Goal: Transaction & Acquisition: Obtain resource

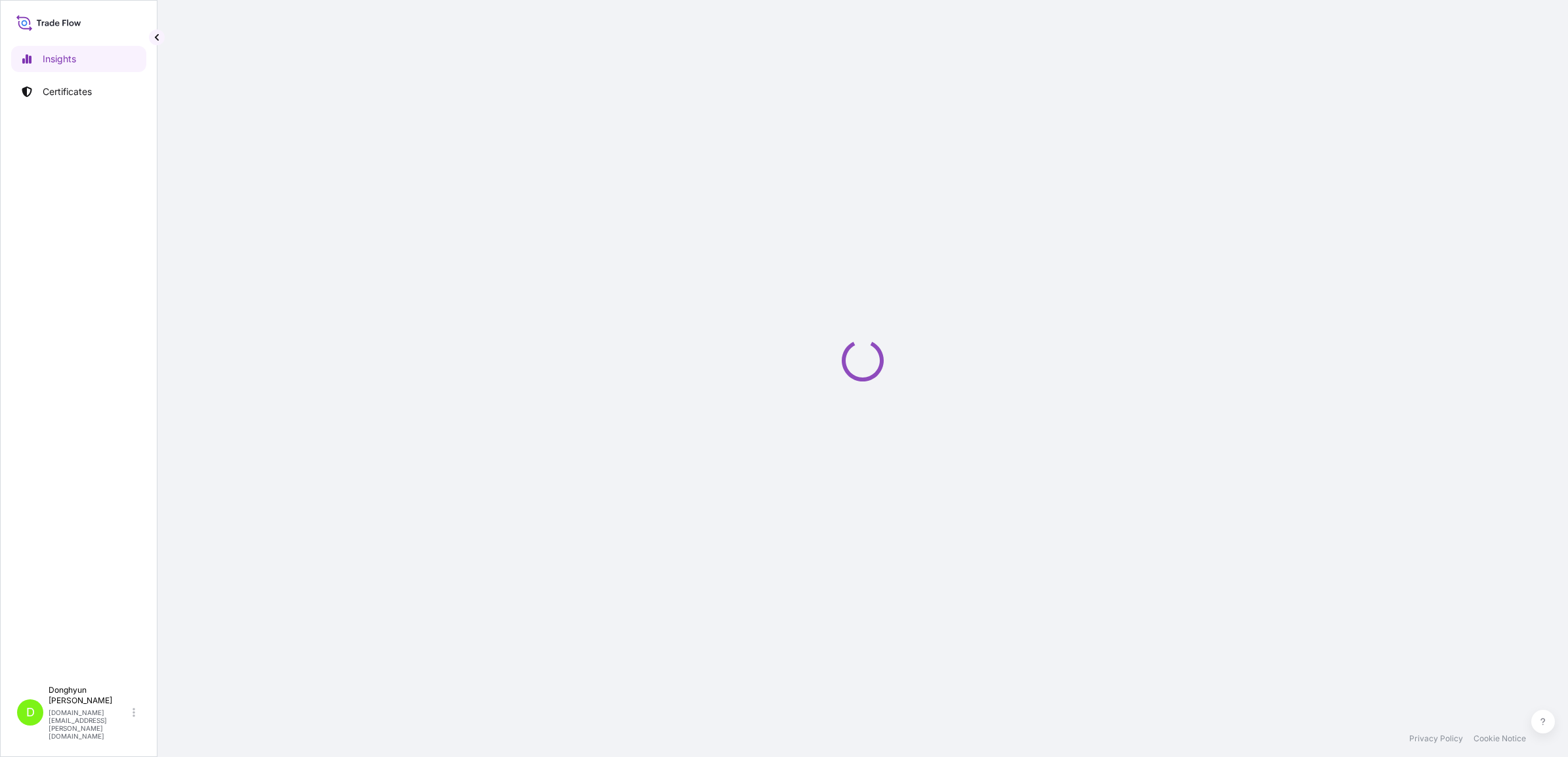
select select "2025"
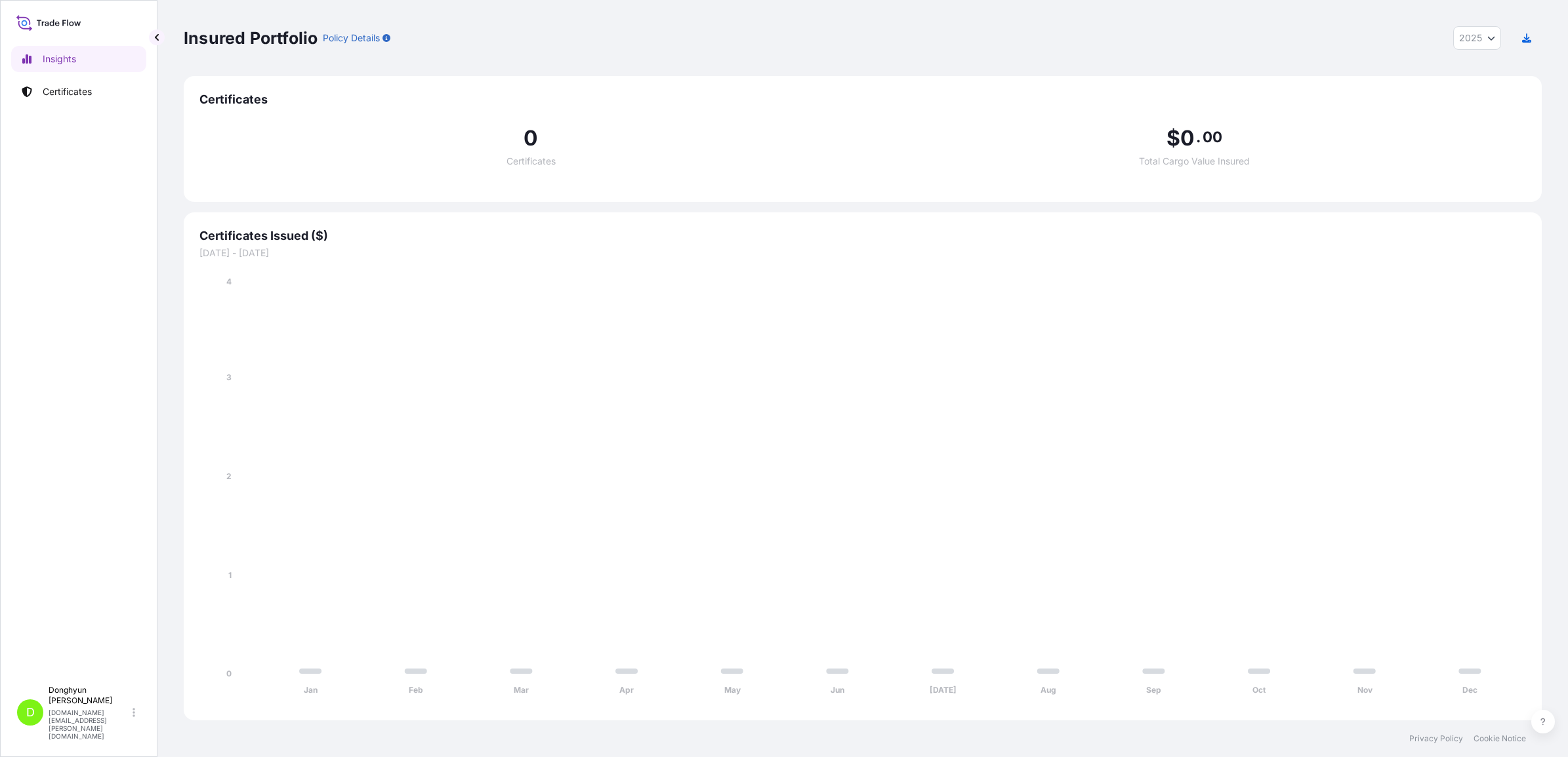
click at [69, 78] on div "Insights Certificates" at bounding box center [78, 356] width 135 height 645
click at [64, 94] on p "Certificates" at bounding box center [67, 92] width 49 height 13
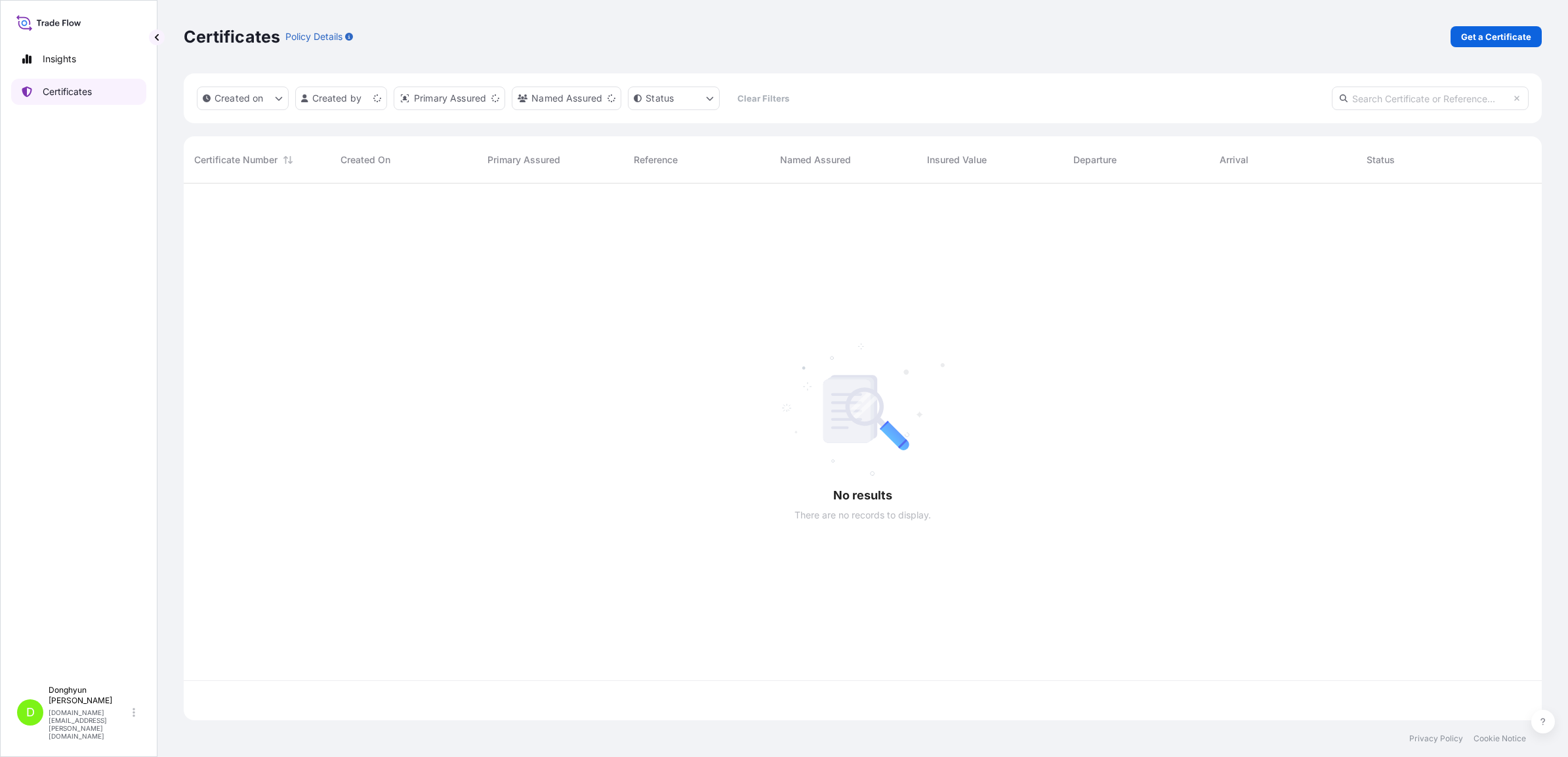
scroll to position [532, 1346]
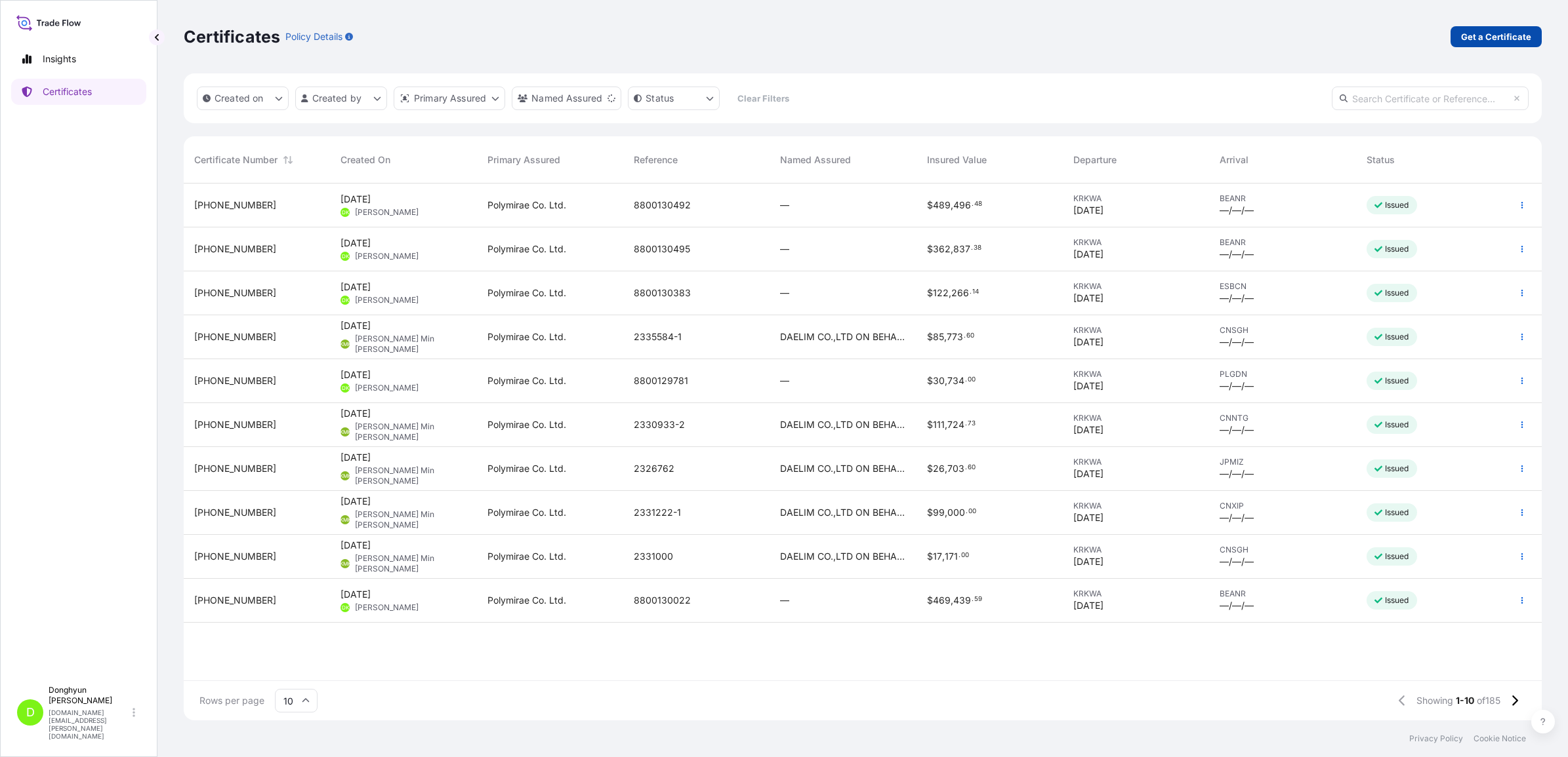
click at [1478, 30] on p "Get a Certificate" at bounding box center [1496, 36] width 70 height 13
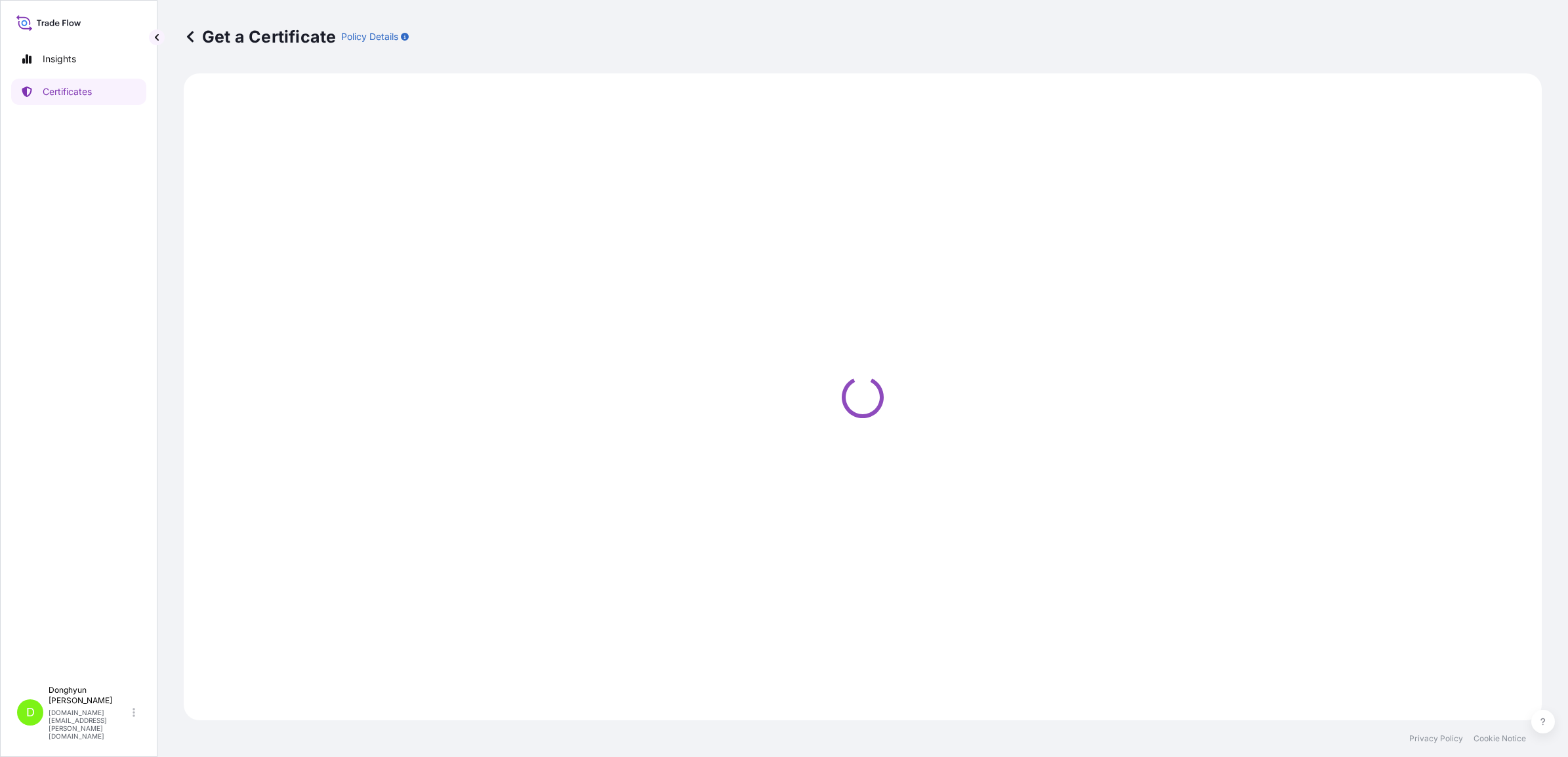
select select "Sea"
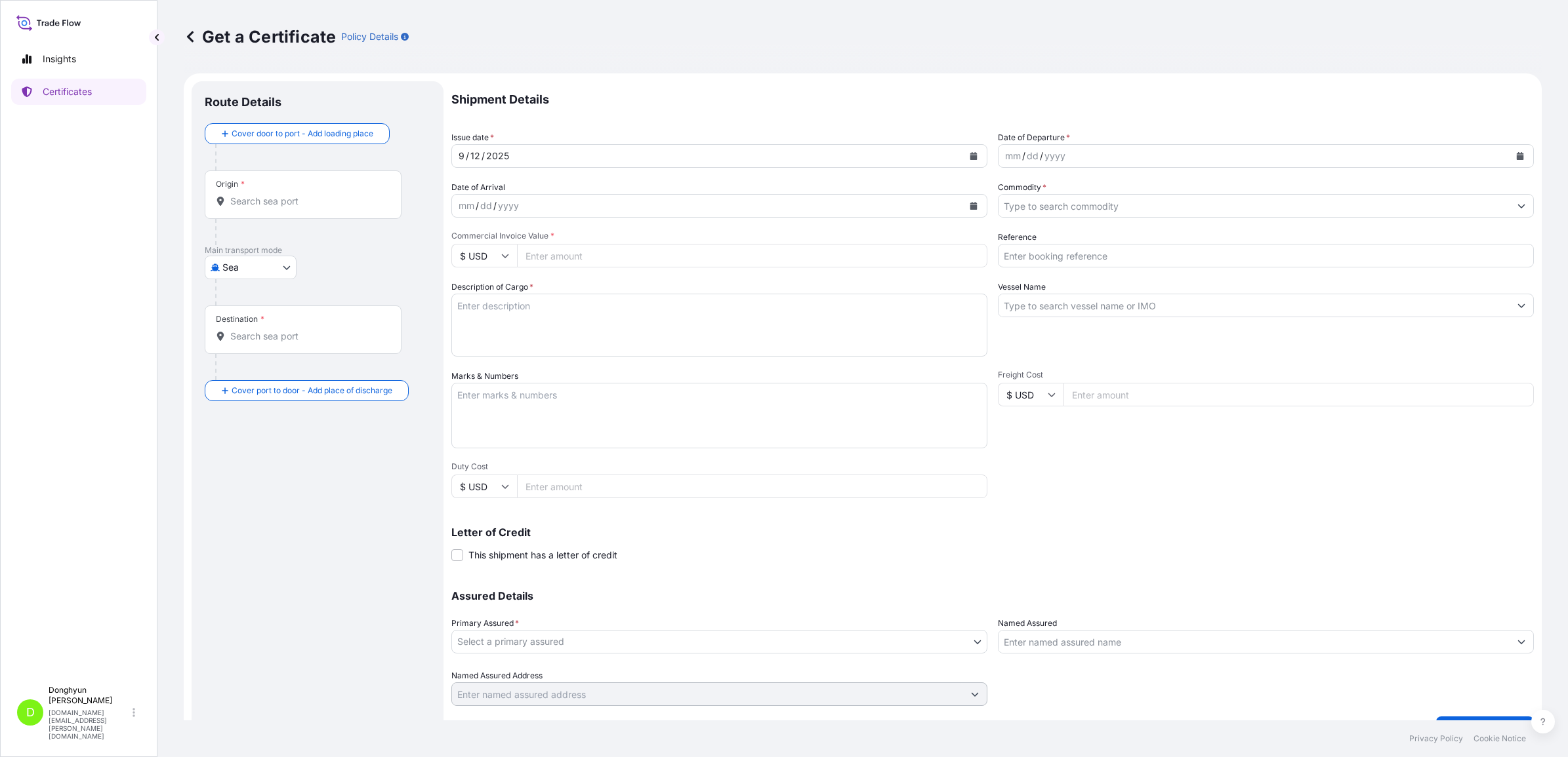
click at [294, 204] on input "Origin *" at bounding box center [307, 201] width 155 height 13
type input "D"
click at [279, 241] on b "KRKWA" at bounding box center [266, 241] width 35 height 11
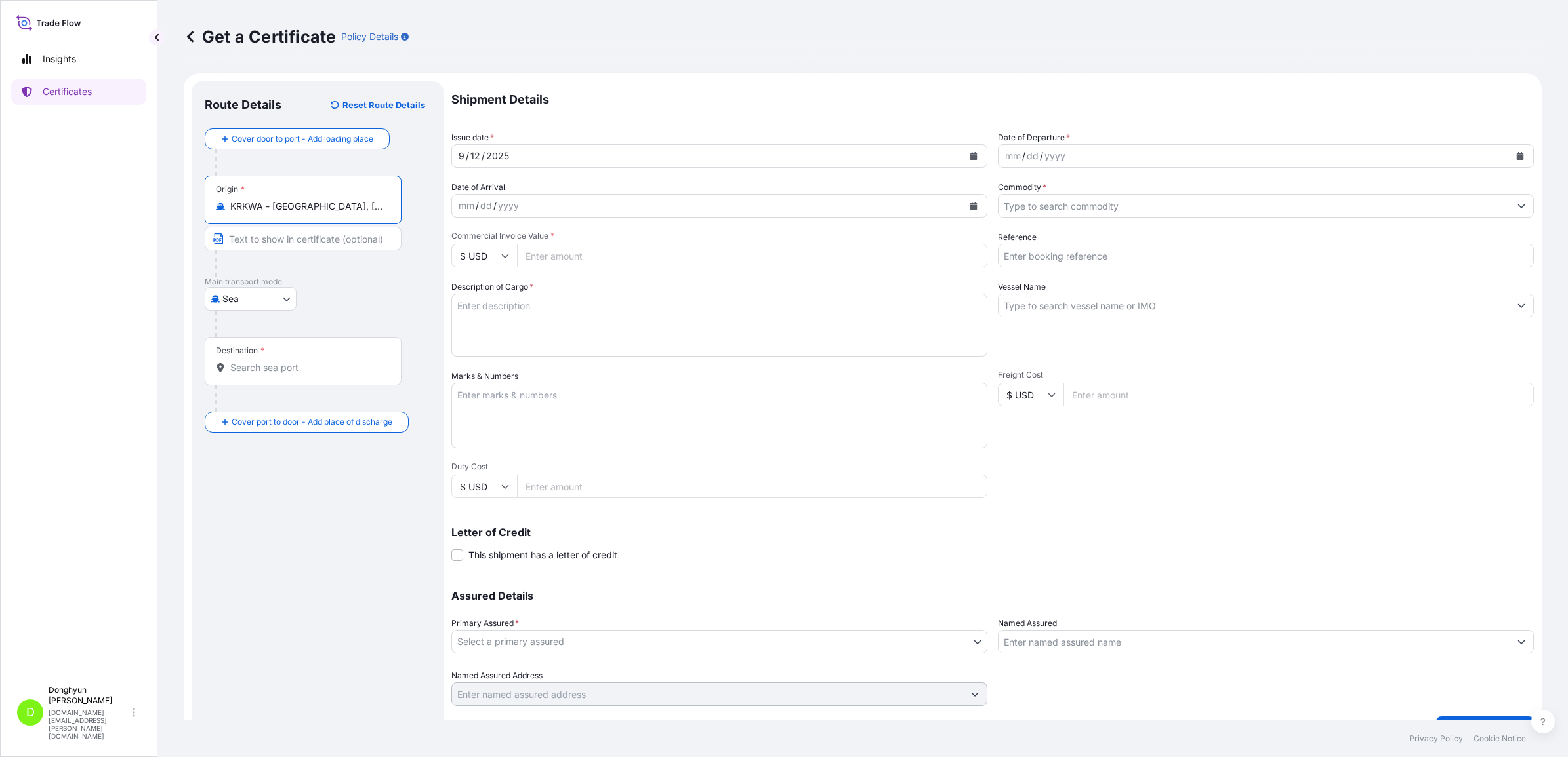
type input "KRKWA - [GEOGRAPHIC_DATA], [GEOGRAPHIC_DATA], [GEOGRAPHIC_DATA]"
click at [283, 367] on input "Destination *" at bounding box center [307, 368] width 155 height 13
click at [273, 408] on b "PLGDN" at bounding box center [265, 408] width 32 height 11
type input "PLGDN - Gdansk, Poland"
click at [1512, 158] on button "Calendar" at bounding box center [1520, 156] width 21 height 21
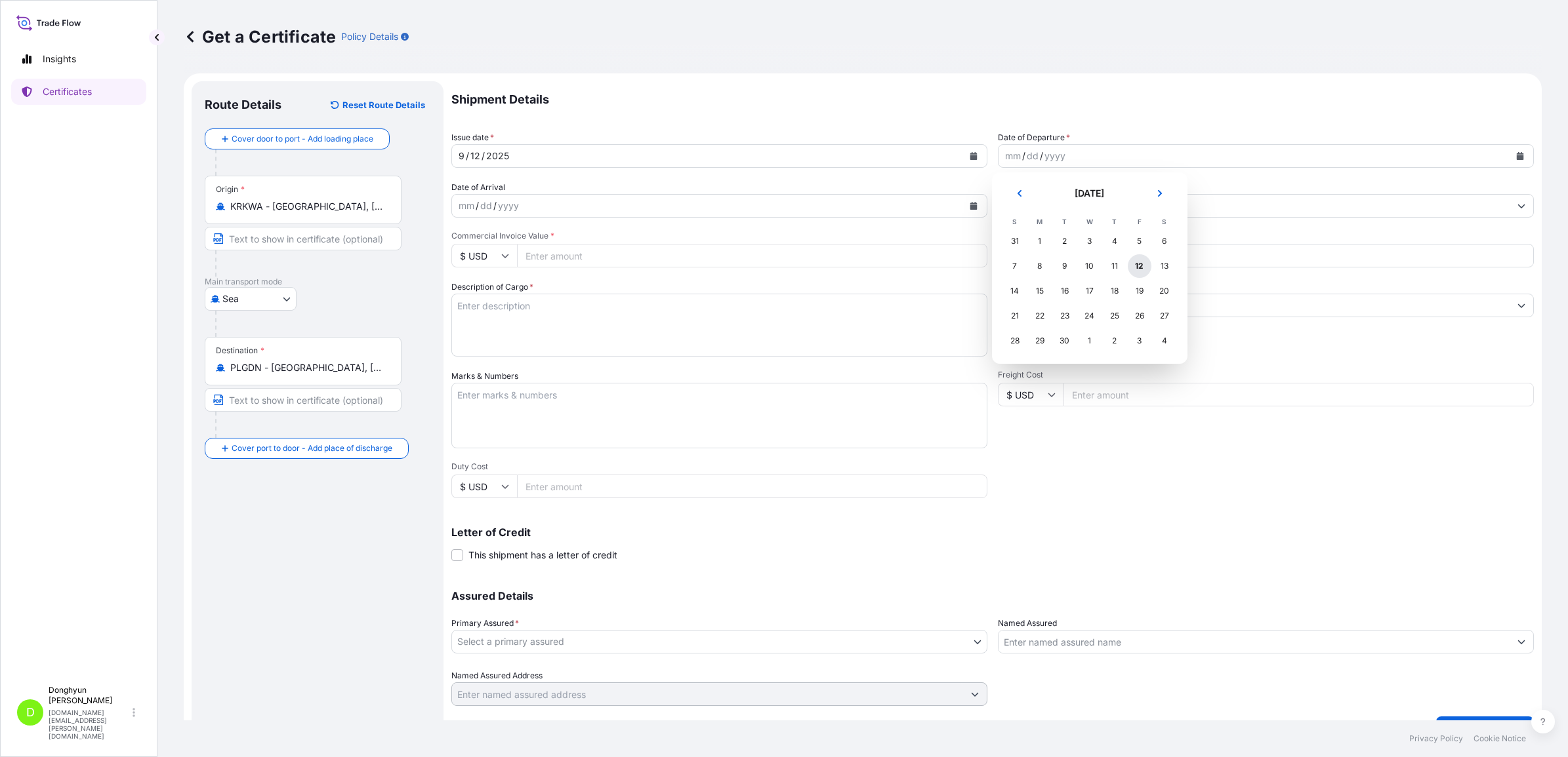
click at [1140, 266] on div "12" at bounding box center [1140, 266] width 24 height 24
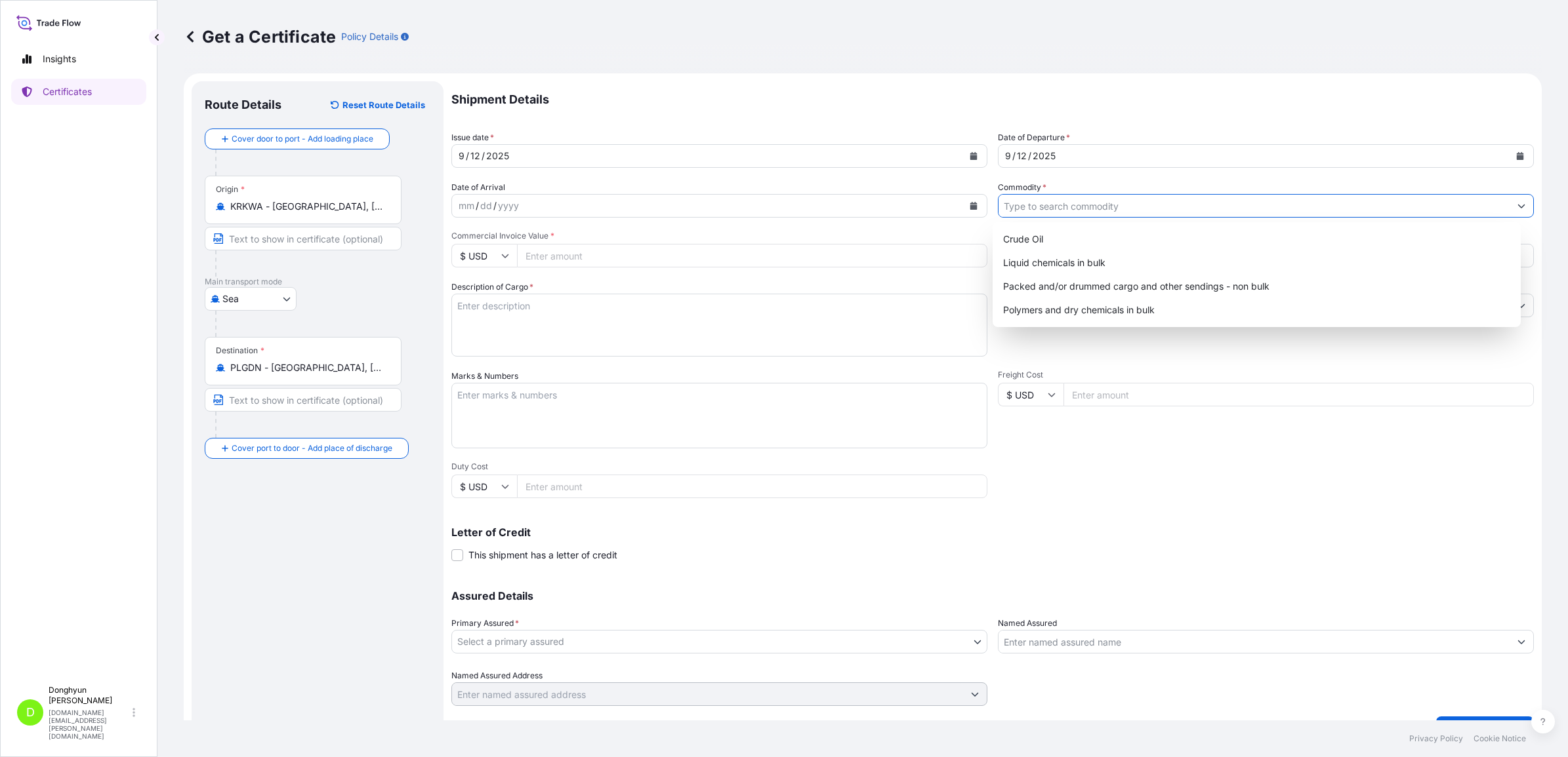
click at [1027, 202] on input "Commodity *" at bounding box center [1254, 206] width 511 height 24
click at [1042, 315] on div "Polymers and dry chemicals in bulk" at bounding box center [1257, 310] width 518 height 24
type input "Polymers and dry chemicals in bulk"
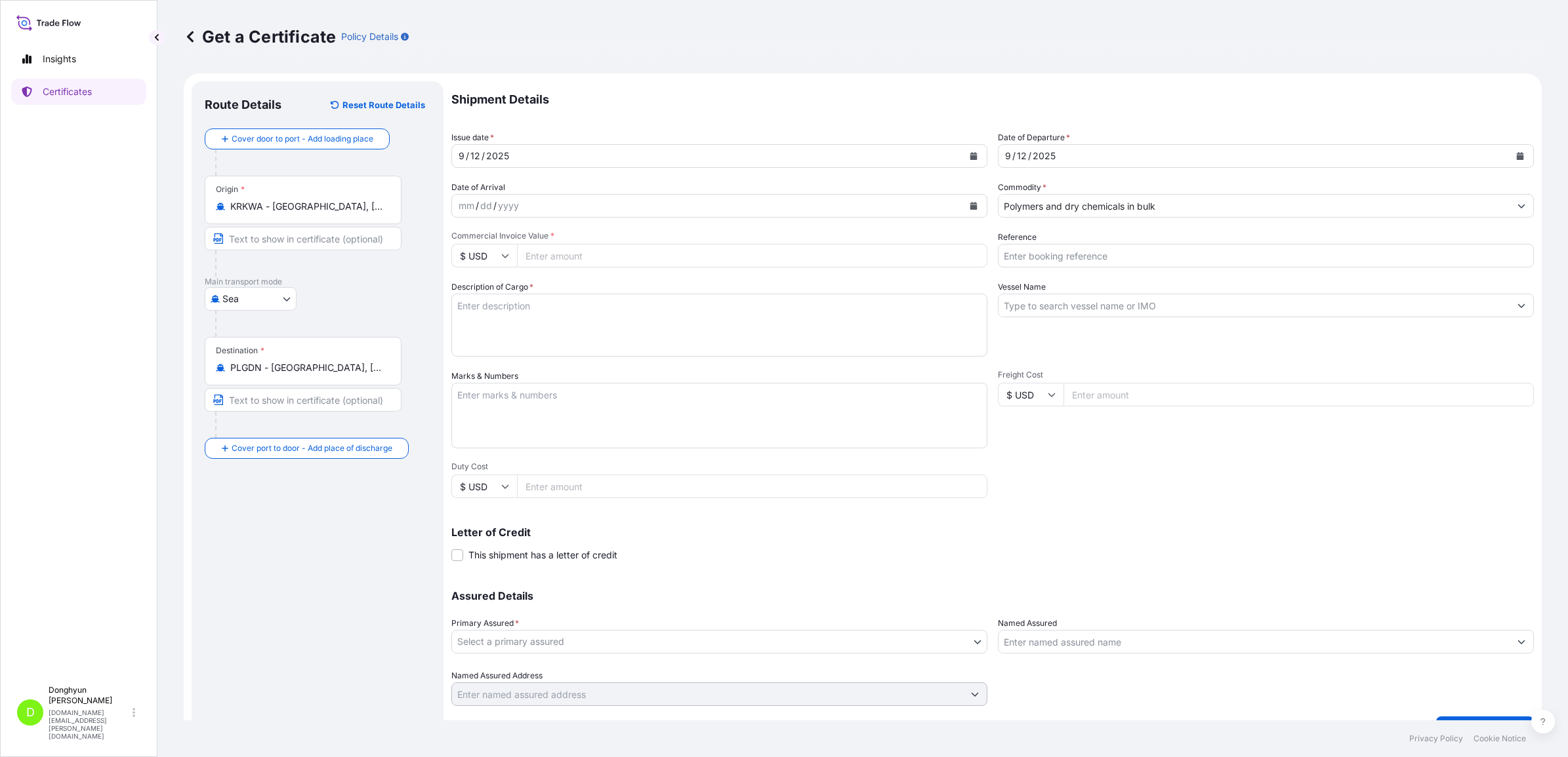
click at [555, 250] on input "Commercial Invoice Value *" at bounding box center [752, 256] width 471 height 24
click at [704, 239] on span "Commercial Invoice Value *" at bounding box center [719, 236] width 536 height 10
click at [704, 244] on input "Commercial Invoice Value *" at bounding box center [752, 256] width 471 height 24
paste input "27940"
type input "27940"
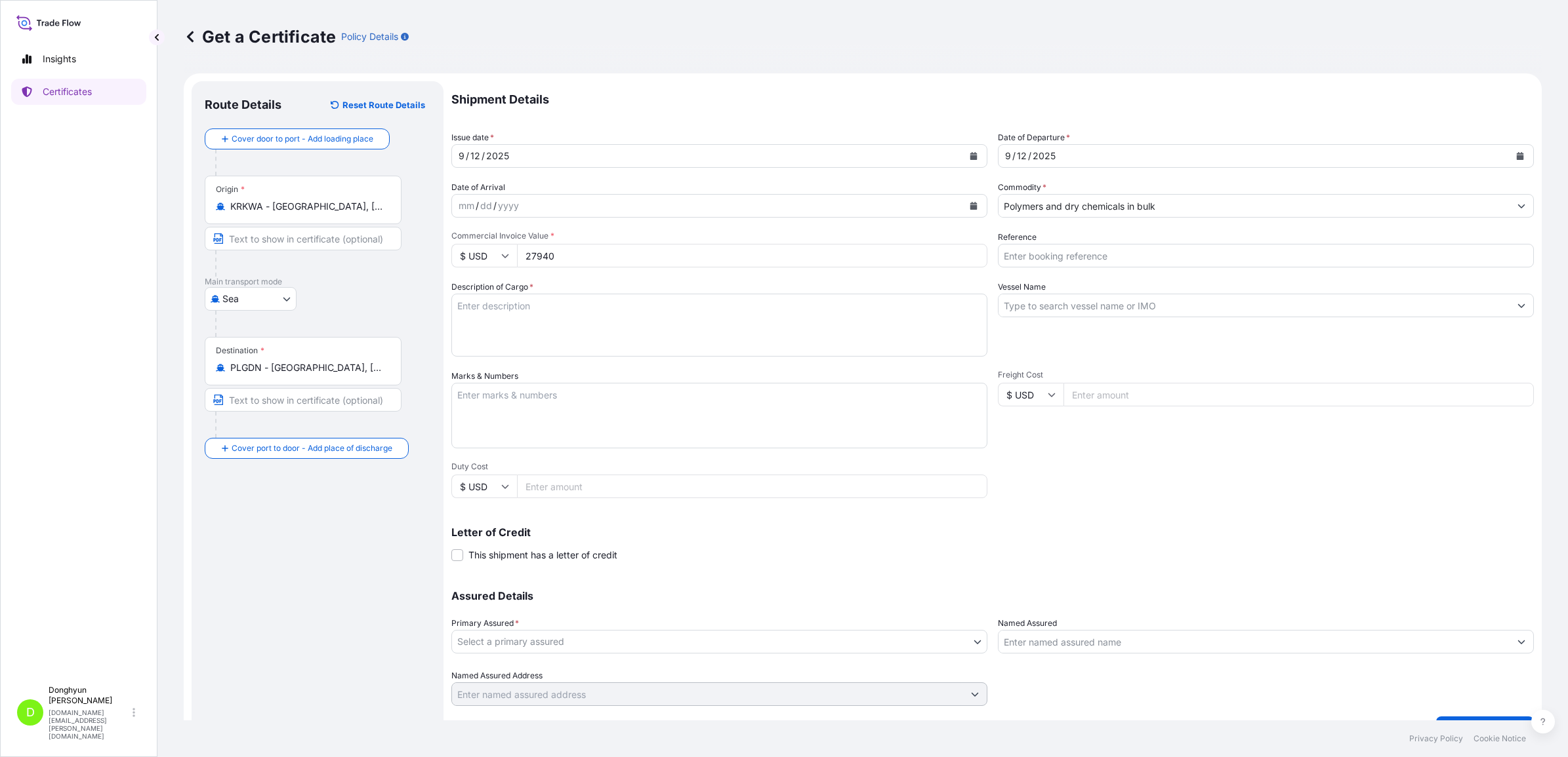
click at [1122, 257] on input "Reference" at bounding box center [1266, 256] width 536 height 24
type input "S"
paste input "8800130114"
type input "8800130114"
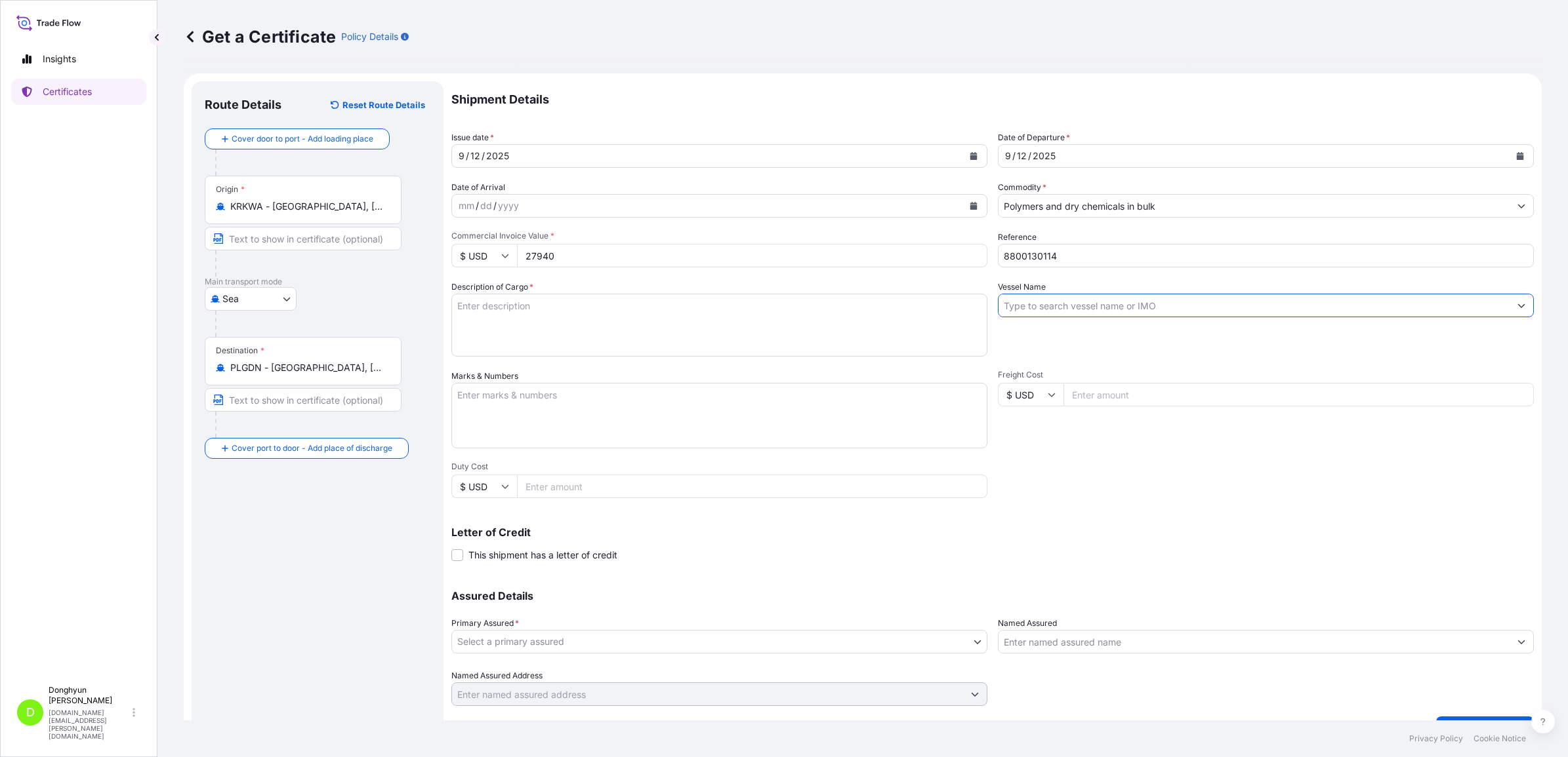
click at [1069, 295] on input "Vessel Name" at bounding box center [1254, 305] width 511 height 24
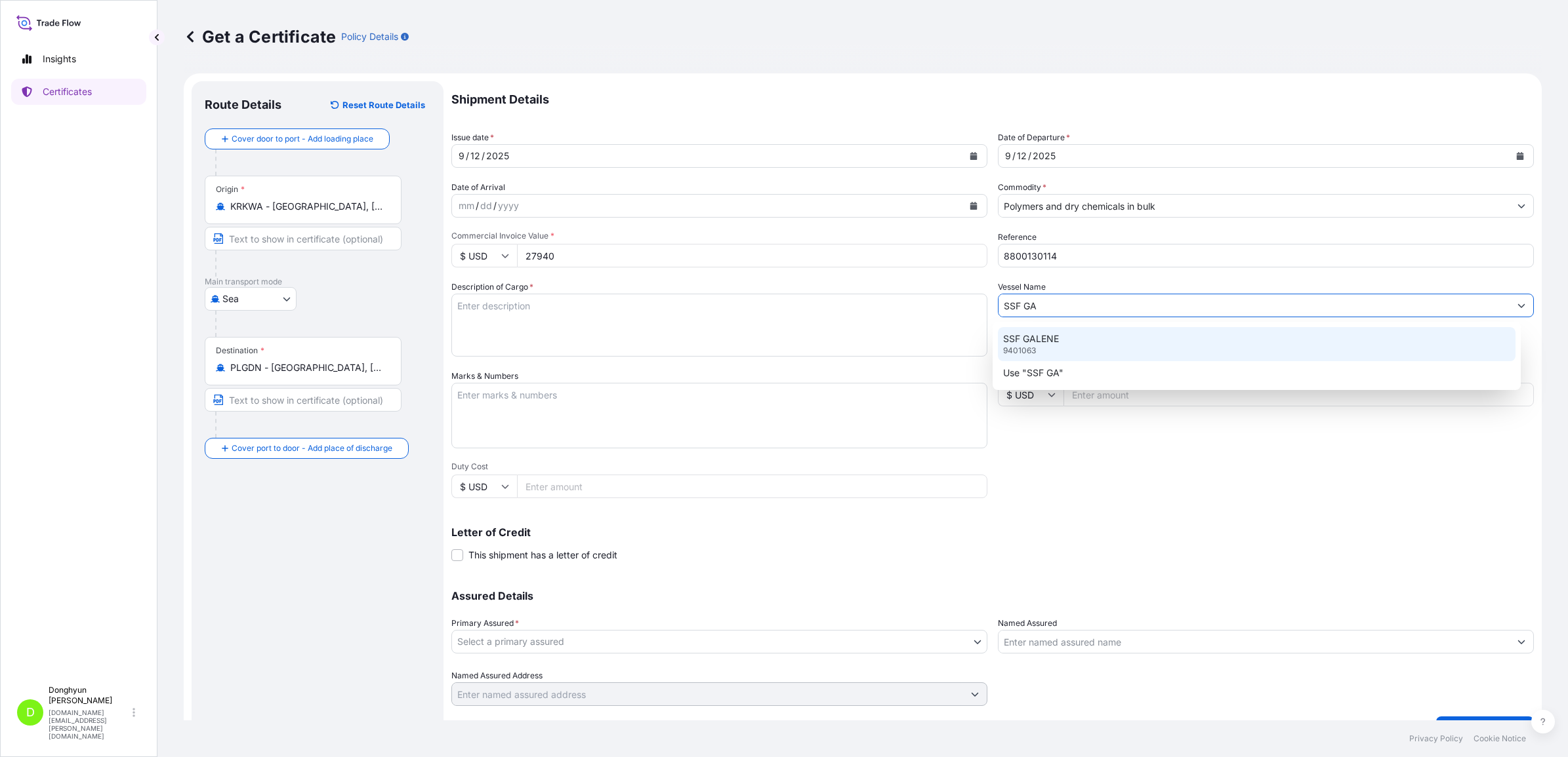
click at [1060, 338] on div "SSF GALENE 9401063" at bounding box center [1257, 344] width 518 height 34
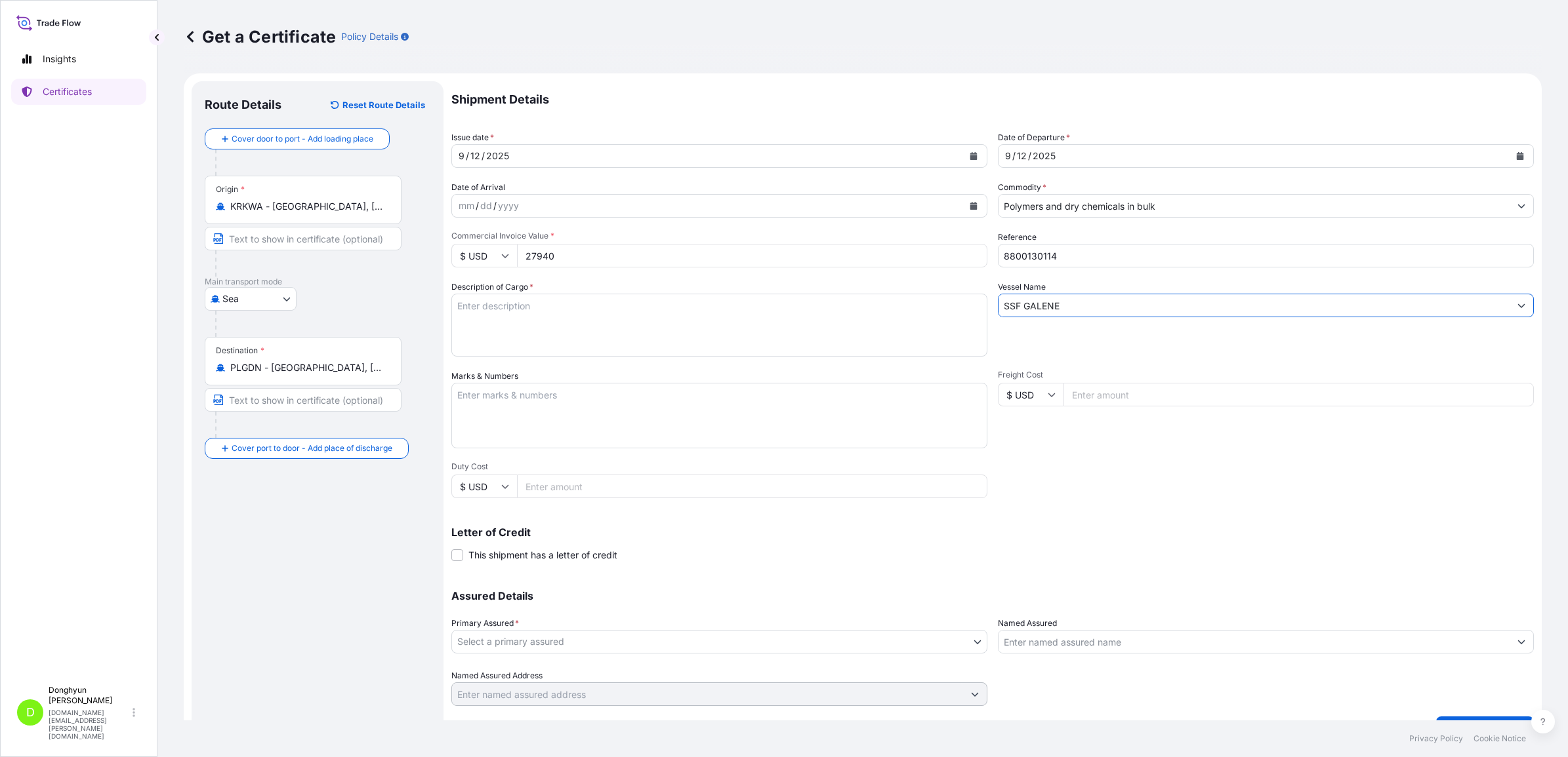
type input "SSF GALENE"
click at [510, 320] on textarea "Description of Cargo *" at bounding box center [719, 325] width 536 height 63
click at [529, 315] on textarea "Description of Cargo *" at bounding box center [719, 325] width 536 height 63
paste textarea "MF650Y-500 PO 4821611098"
type textarea "MF650Y-500 PO 4821611098"
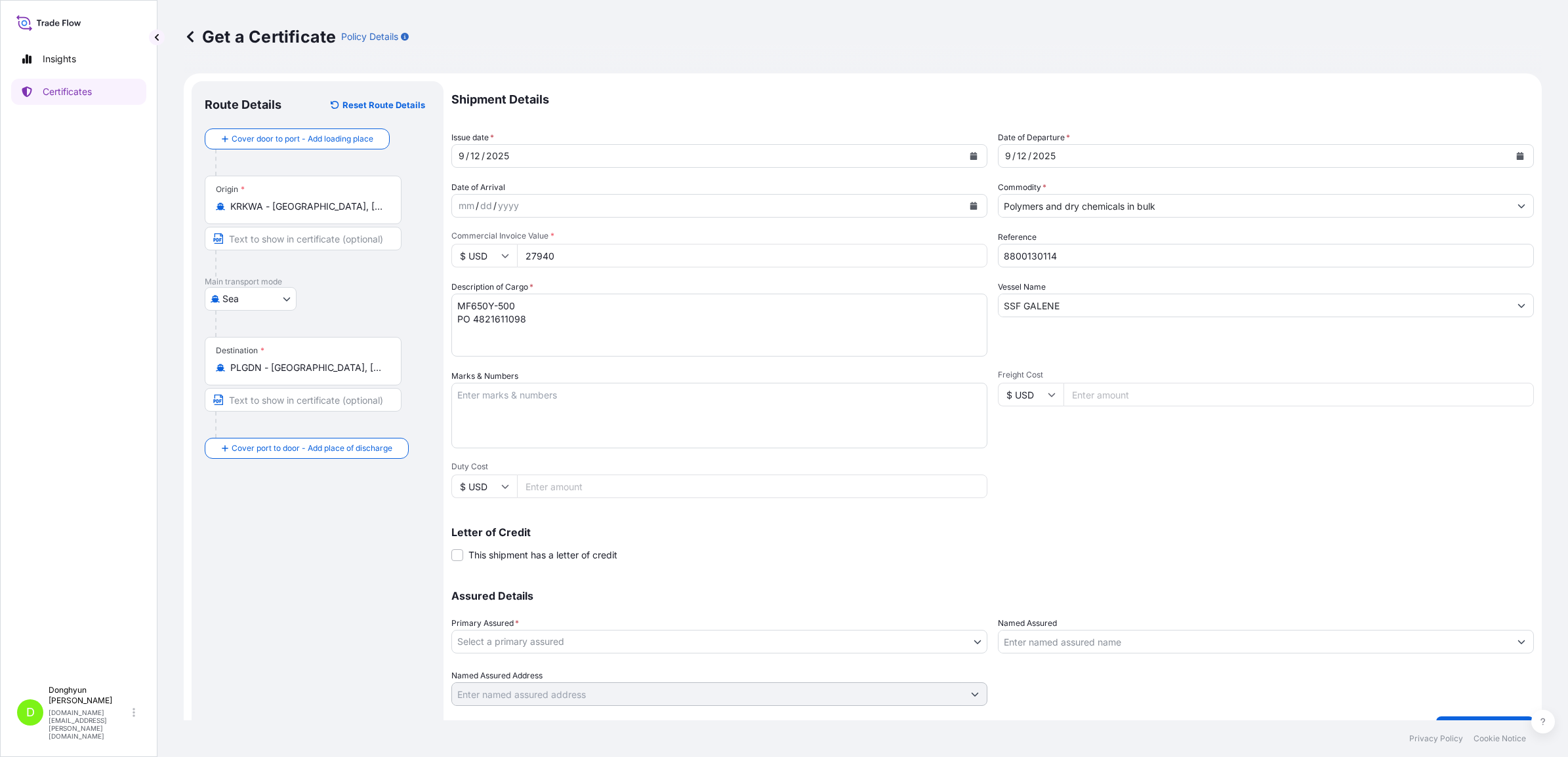
click at [1160, 340] on div "Vessel Name SSF GALENE" at bounding box center [1266, 318] width 536 height 76
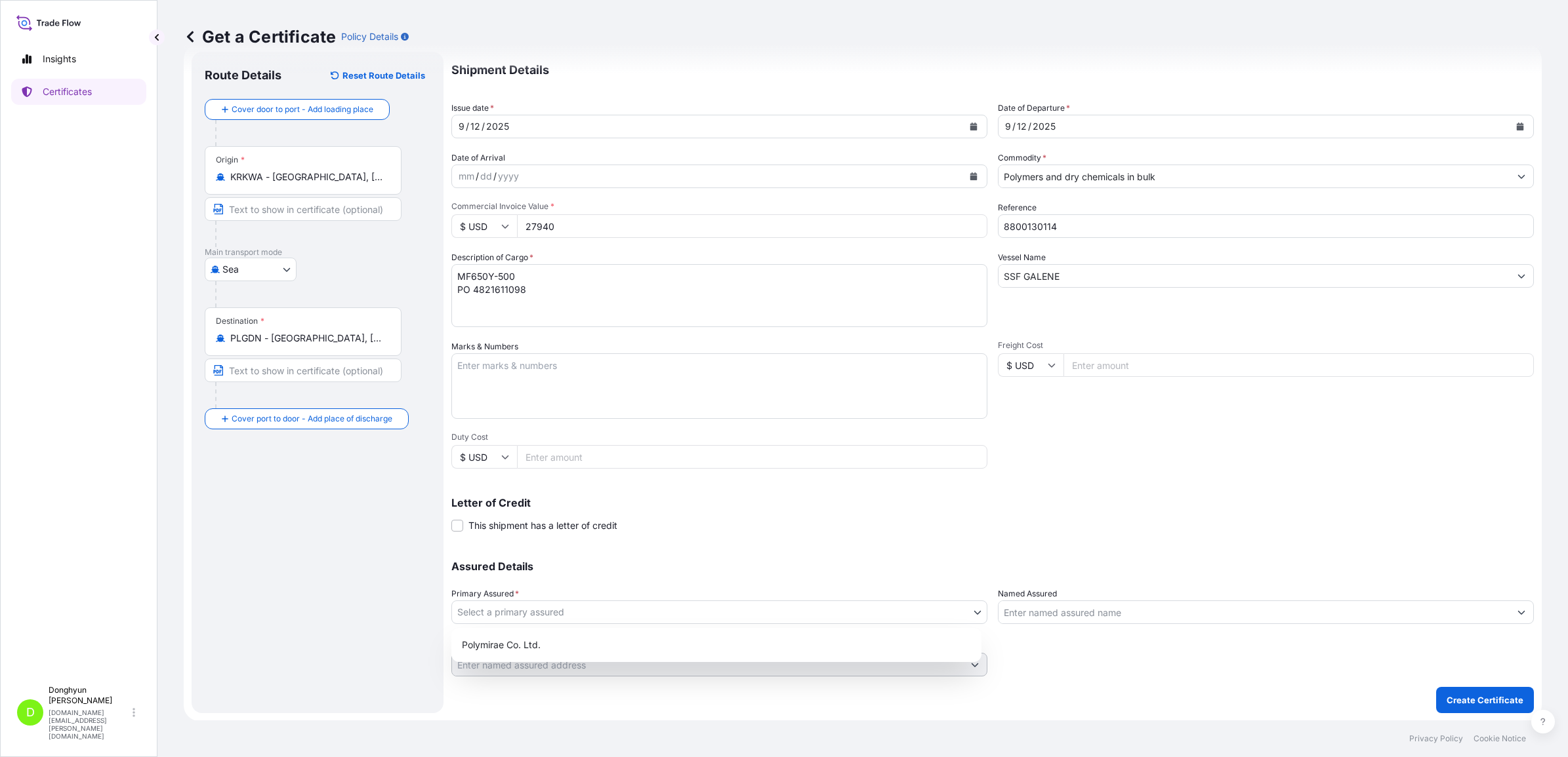
click at [643, 617] on body "Insights Certificates D Donghyun Kim dh.kim@polymirae.com Get a Certificate Pol…" at bounding box center [784, 378] width 1568 height 757
click at [592, 637] on div "Polymirae Co. Ltd." at bounding box center [716, 645] width 520 height 24
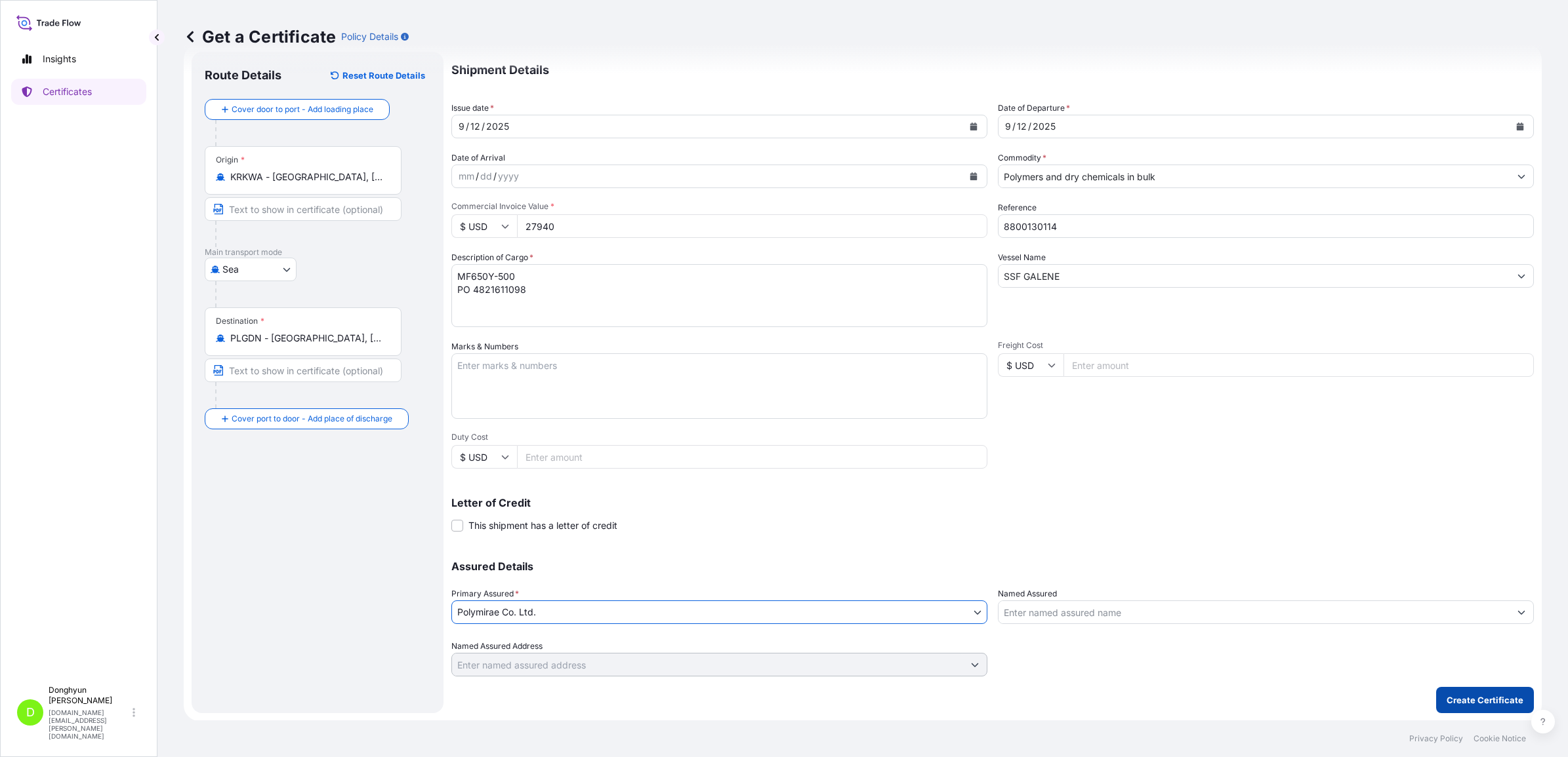
click at [1455, 697] on p "Create Certificate" at bounding box center [1485, 700] width 77 height 13
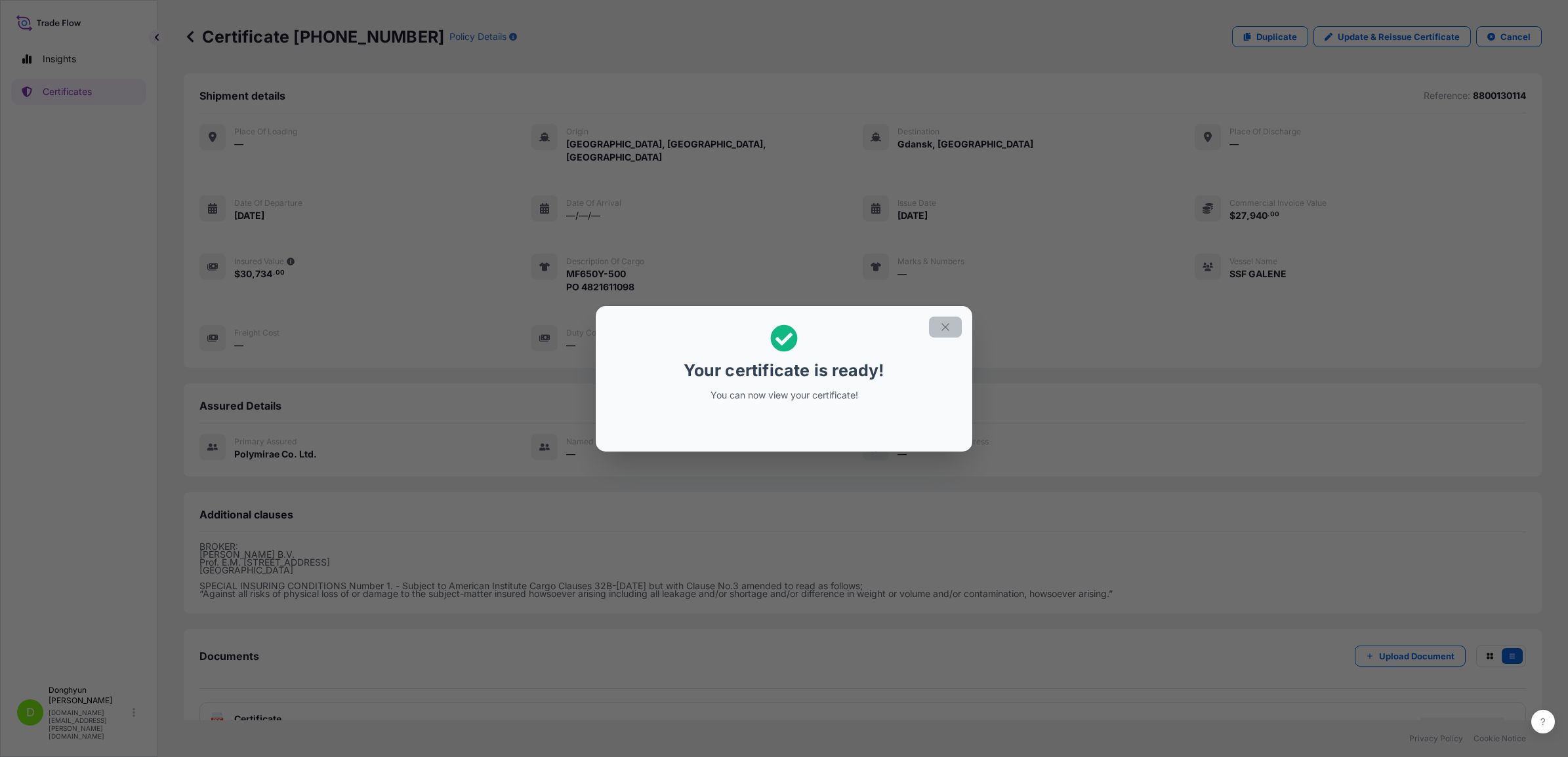
click at [948, 328] on icon "button" at bounding box center [945, 327] width 12 height 12
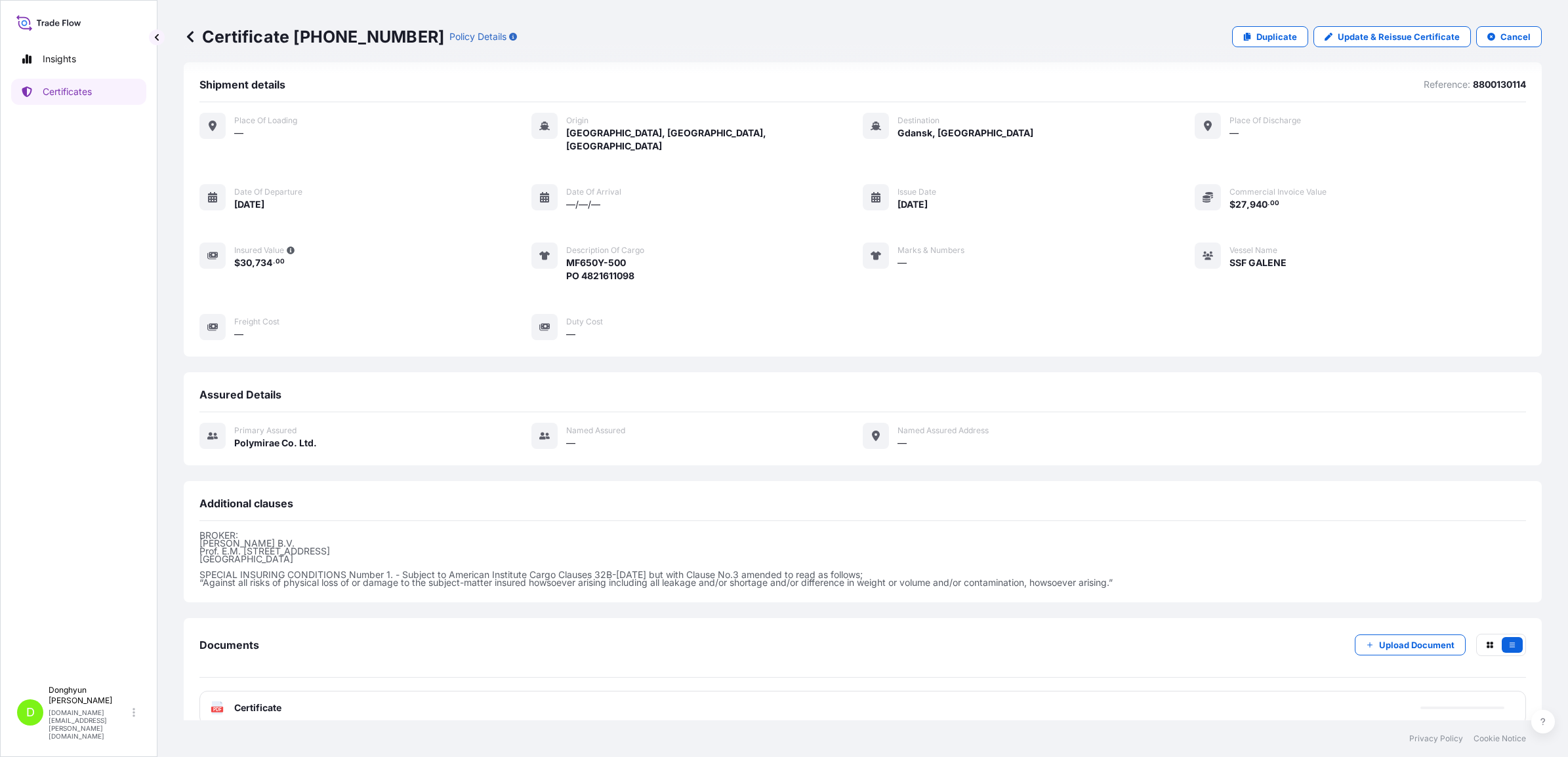
scroll to position [16, 0]
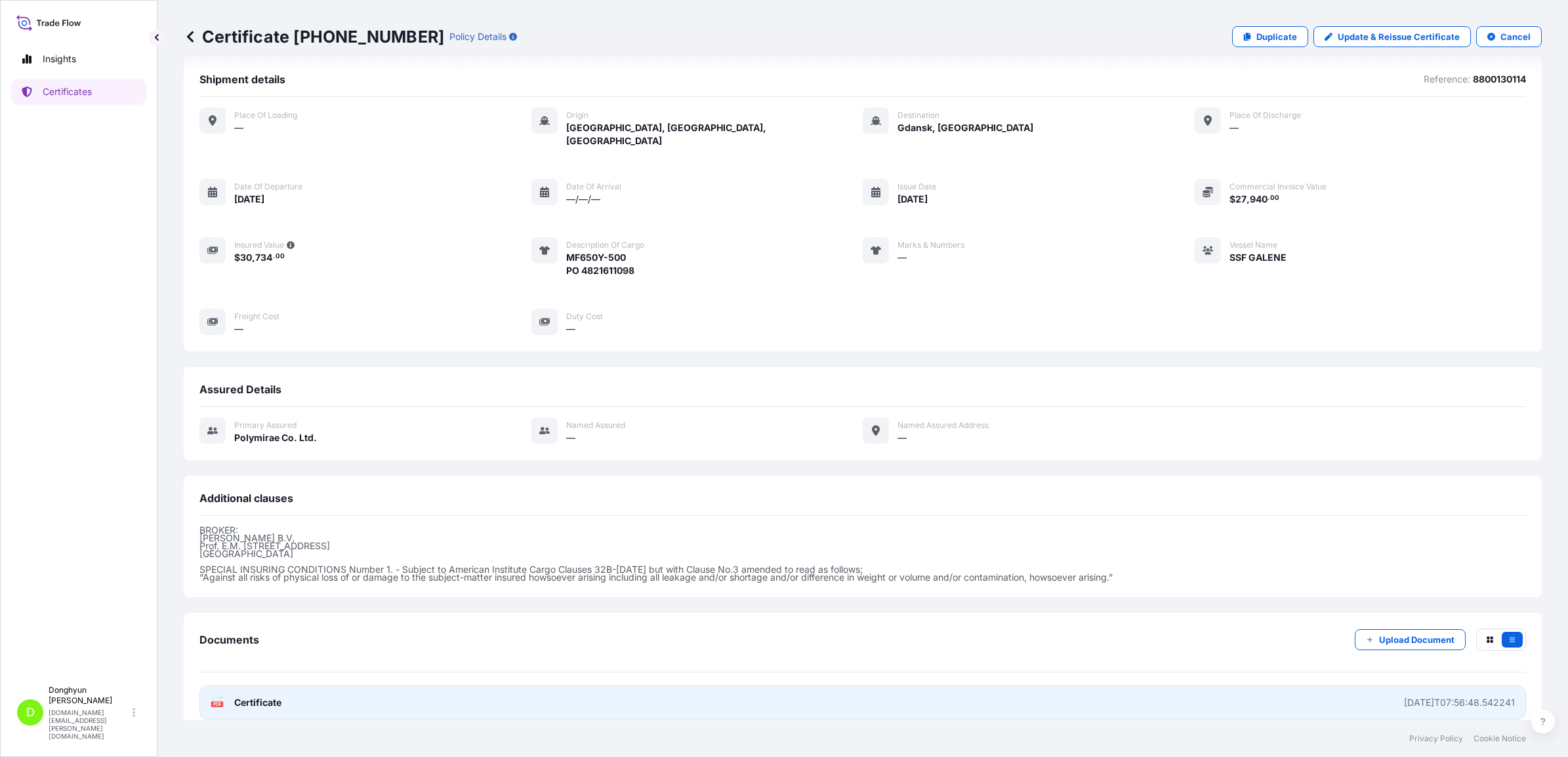
click at [1149, 691] on link "PDF Certificate 2025-09-12T07:56:48.542241" at bounding box center [862, 702] width 1327 height 34
